Goal: Check status

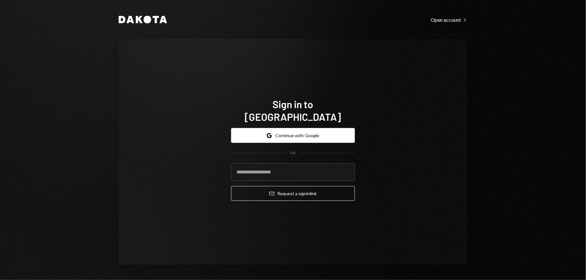
type input "**********"
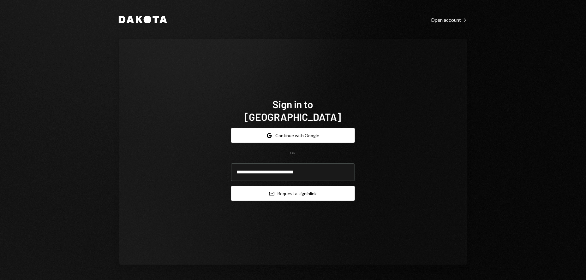
click at [300, 186] on button "Email Request a sign in link" at bounding box center [293, 193] width 124 height 15
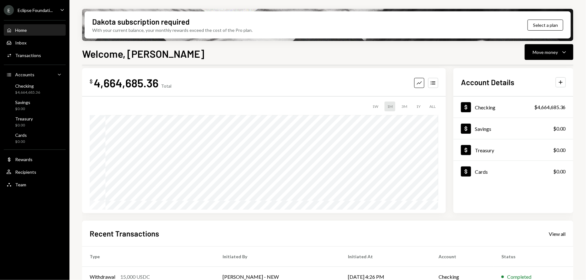
scroll to position [9, 0]
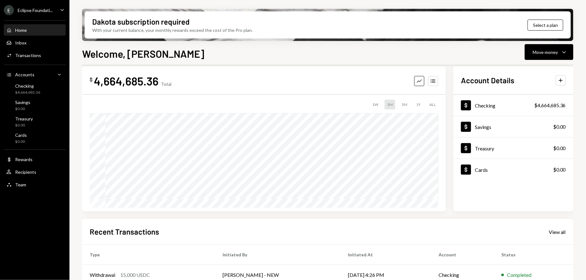
click at [51, 7] on div "E Eclipse Foundati..." at bounding box center [28, 10] width 49 height 10
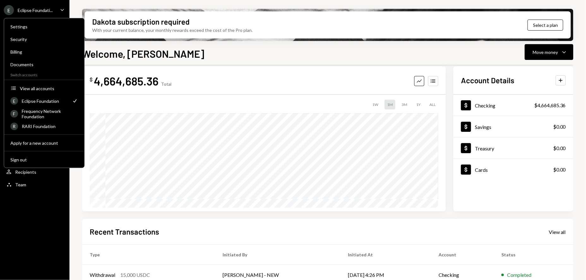
click at [99, 5] on div "Dakota subscription required With your current balance, your monthly rewards ex…" at bounding box center [327, 140] width 516 height 280
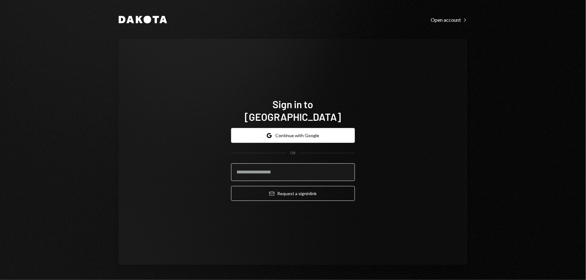
click at [286, 164] on input "email" at bounding box center [293, 173] width 124 height 18
type input "**********"
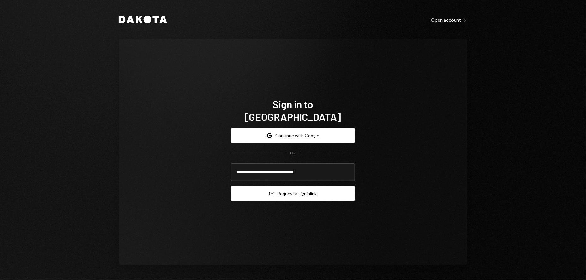
click at [284, 188] on button "Email Request a sign in link" at bounding box center [293, 193] width 124 height 15
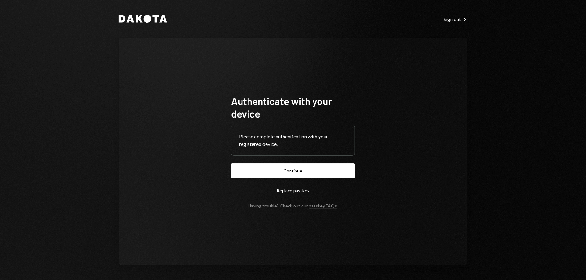
click at [285, 173] on button "Continue" at bounding box center [293, 171] width 124 height 15
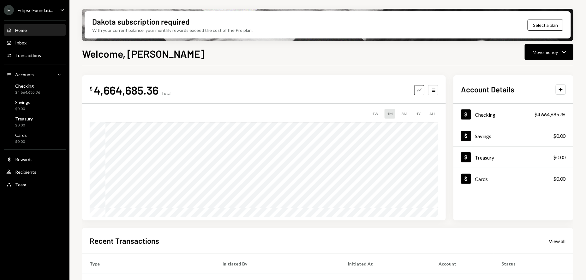
click at [56, 11] on div "E Eclipse Foundati... Caret Down" at bounding box center [34, 10] width 69 height 10
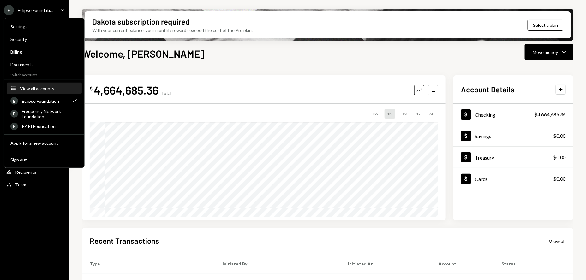
click at [45, 86] on div "View all accounts" at bounding box center [49, 88] width 58 height 5
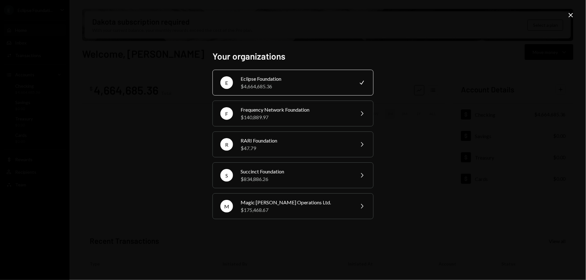
click at [430, 90] on div "Your organizations E Eclipse Foundation $4,664,685.36 Check F Frequency Network…" at bounding box center [293, 140] width 586 height 280
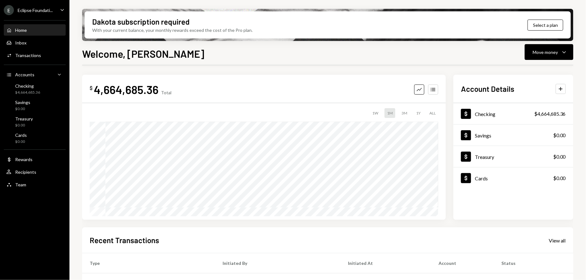
scroll to position [100, 0]
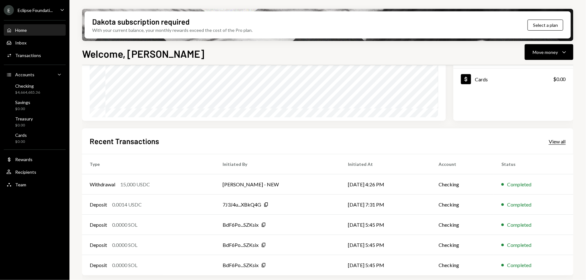
click at [555, 144] on div "View all" at bounding box center [557, 142] width 17 height 6
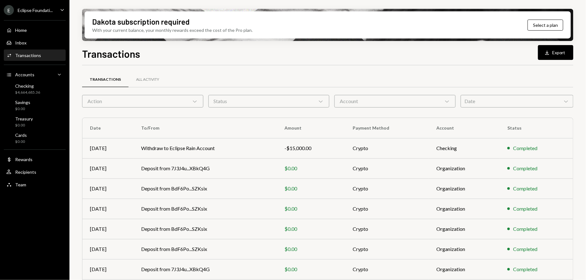
click at [511, 109] on div "Transactions All Activity Action Chevron Down Status Chevron Down Account Chevr…" at bounding box center [327, 220] width 491 height 291
click at [511, 105] on div "Date Chevron Down" at bounding box center [517, 101] width 113 height 13
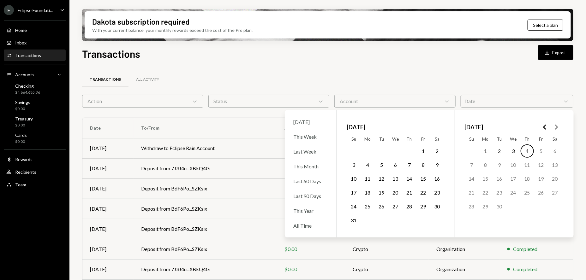
click at [545, 123] on button "Go to the Previous Month" at bounding box center [544, 127] width 11 height 11
click at [502, 152] on button "1" at bounding box center [499, 151] width 13 height 13
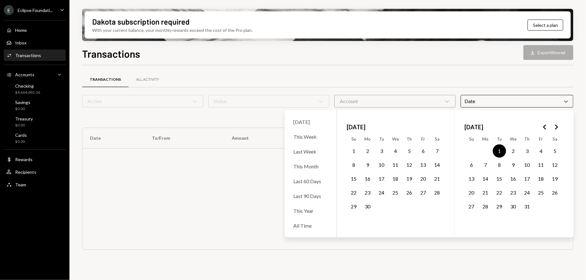
click at [528, 207] on button "31" at bounding box center [527, 206] width 13 height 13
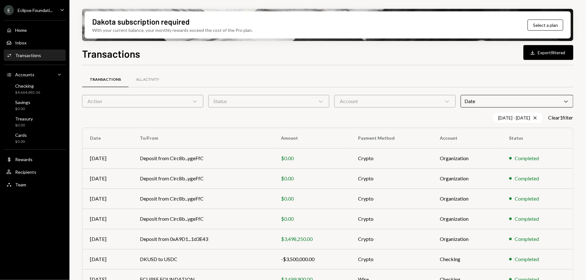
click at [385, 76] on div "Transactions All Activity" at bounding box center [327, 80] width 491 height 16
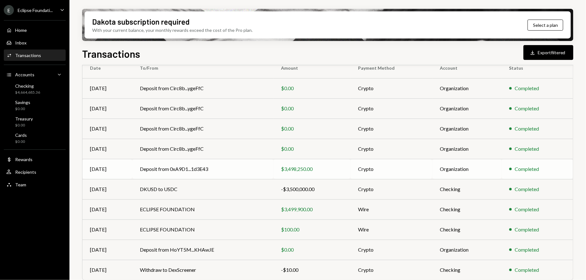
scroll to position [89, 0]
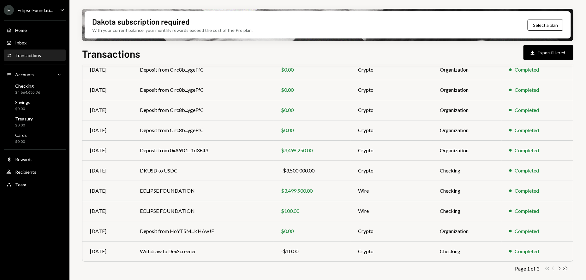
click at [559, 269] on icon "button" at bounding box center [560, 268] width 2 height 3
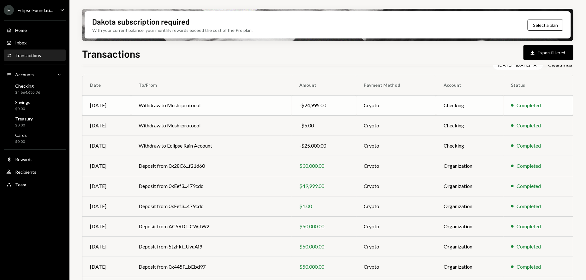
scroll to position [0, 0]
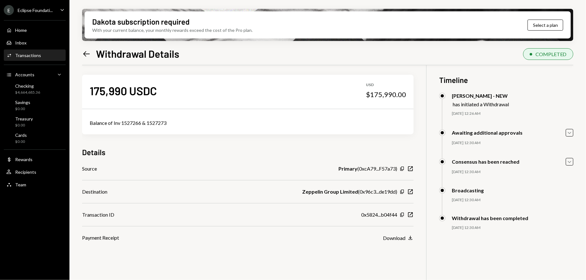
scroll to position [3, 0]
drag, startPoint x: 466, startPoint y: 262, endPoint x: 469, endPoint y: 235, distance: 27.3
click at [466, 258] on div "175,990 USDC USD $175,990.00 Balance of Inv 1527266 & 1527273 Details Source Pr…" at bounding box center [327, 202] width 491 height 280
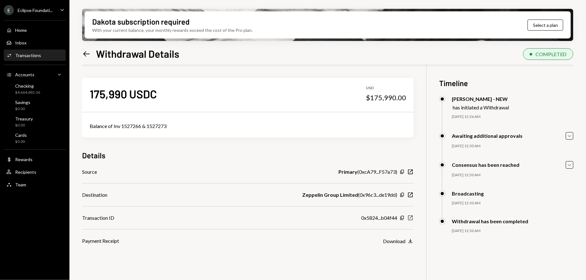
scroll to position [1, 0]
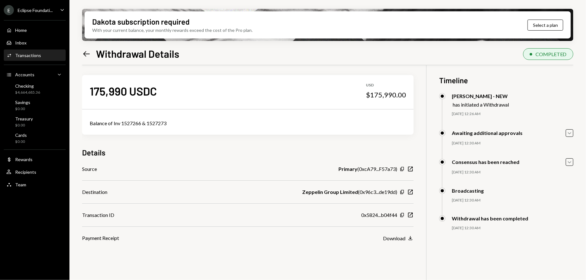
click at [369, 217] on div "0x5824...b04f44" at bounding box center [379, 216] width 36 height 8
